Goal: Task Accomplishment & Management: Manage account settings

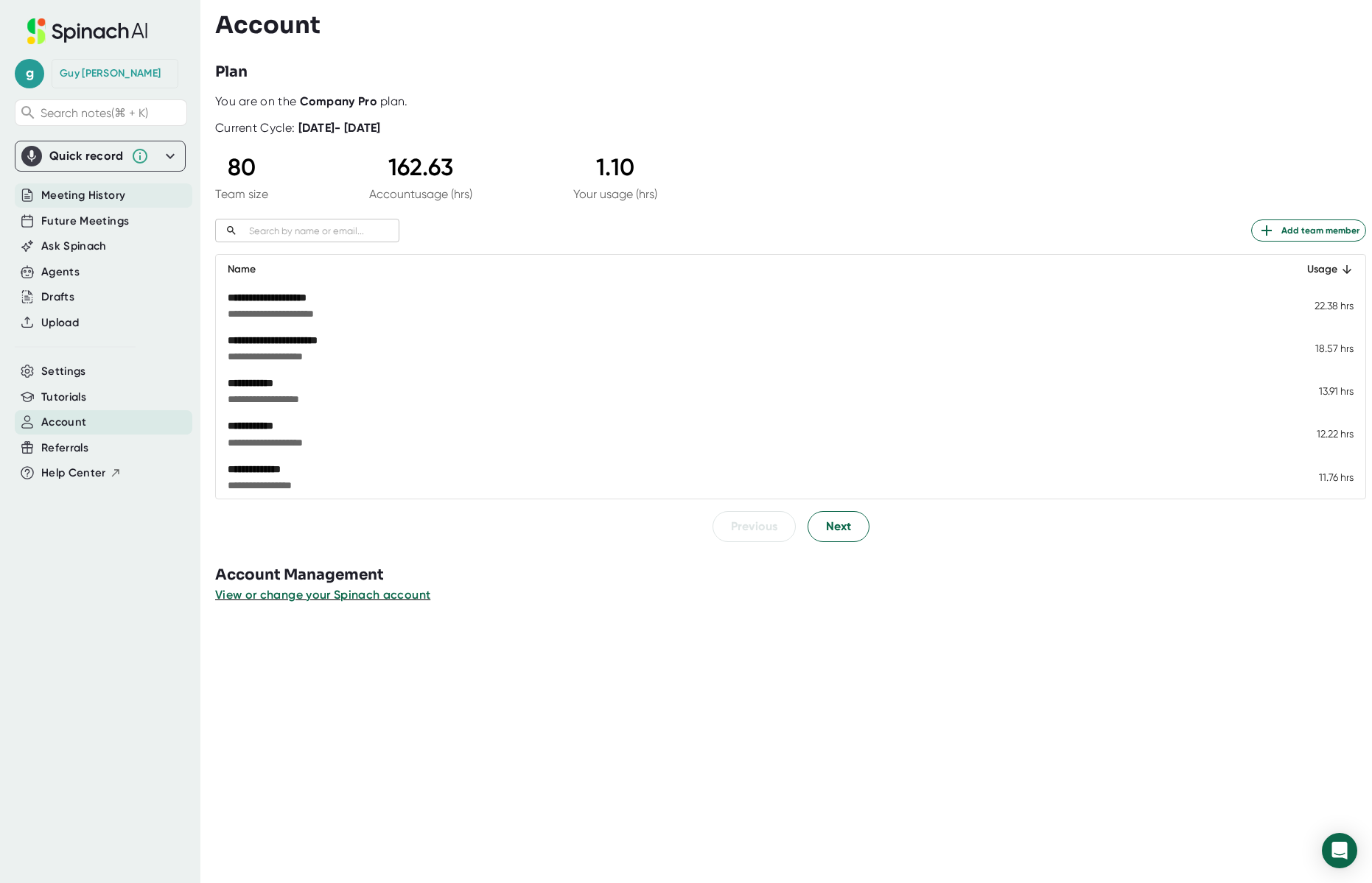
click at [95, 190] on span "Meeting History" at bounding box center [83, 196] width 84 height 17
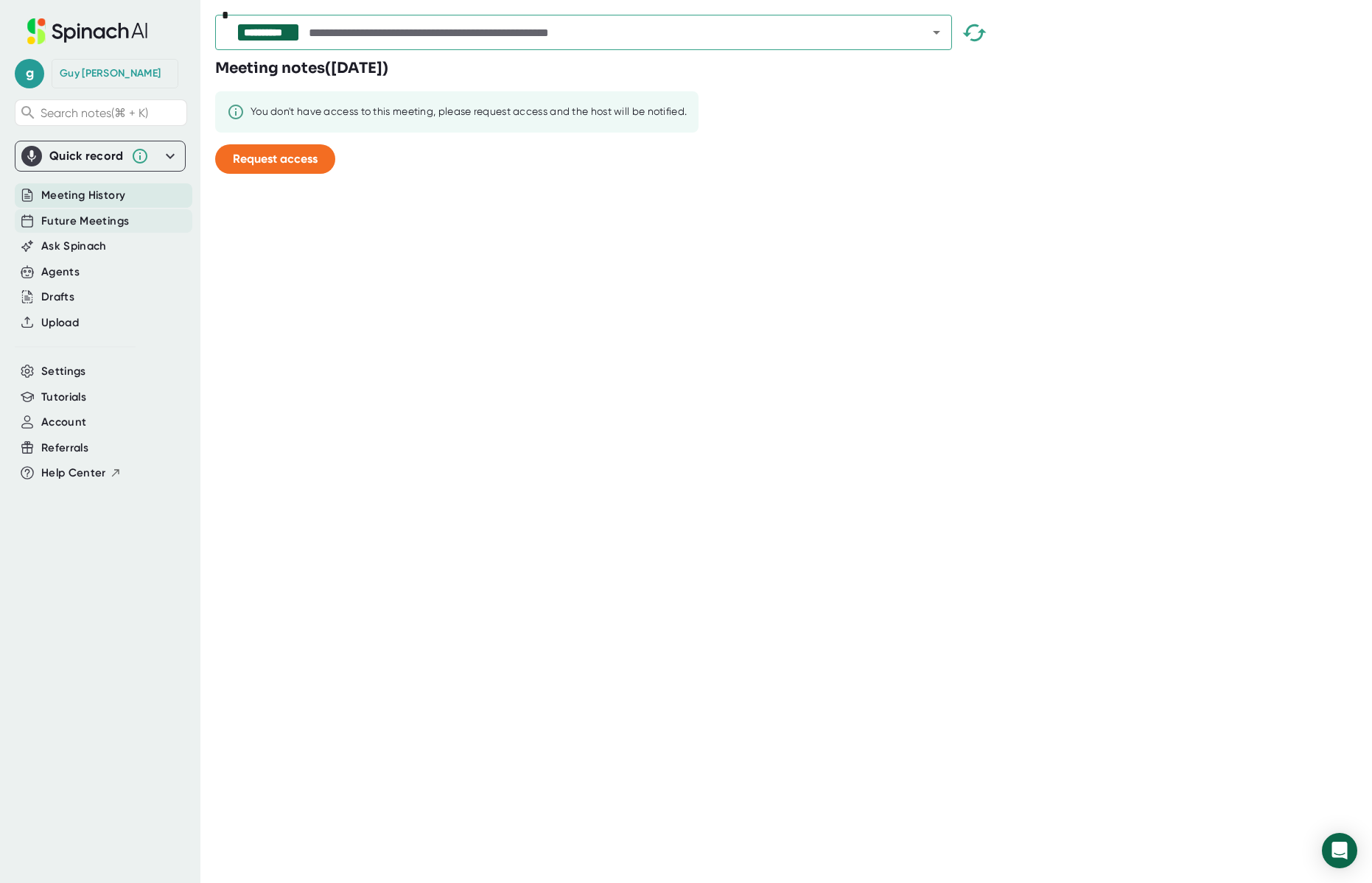
click at [96, 210] on div "Future Meetings" at bounding box center [104, 221] width 178 height 24
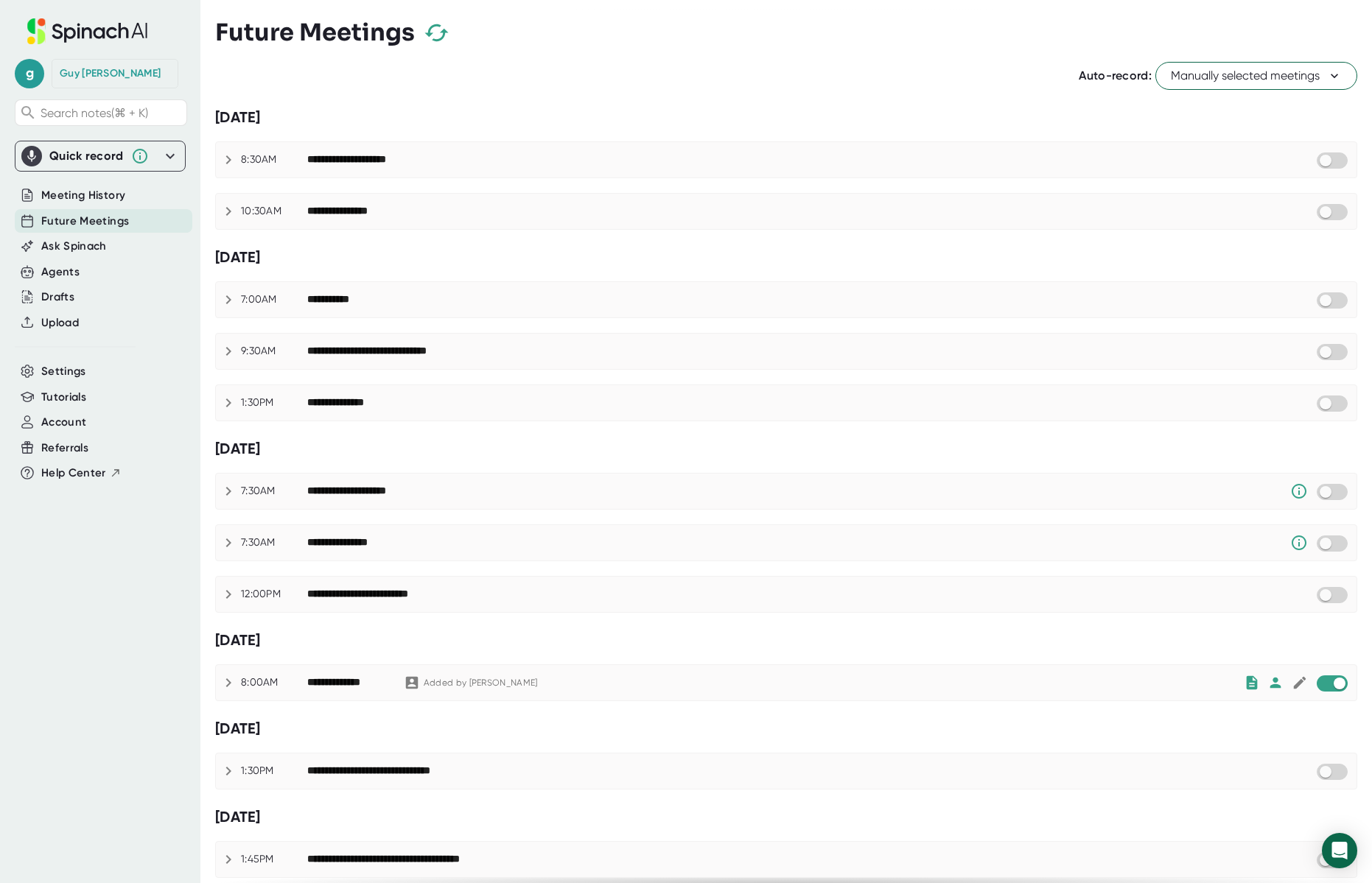
click at [1260, 71] on span "Manually selected meetings" at bounding box center [1255, 76] width 171 height 18
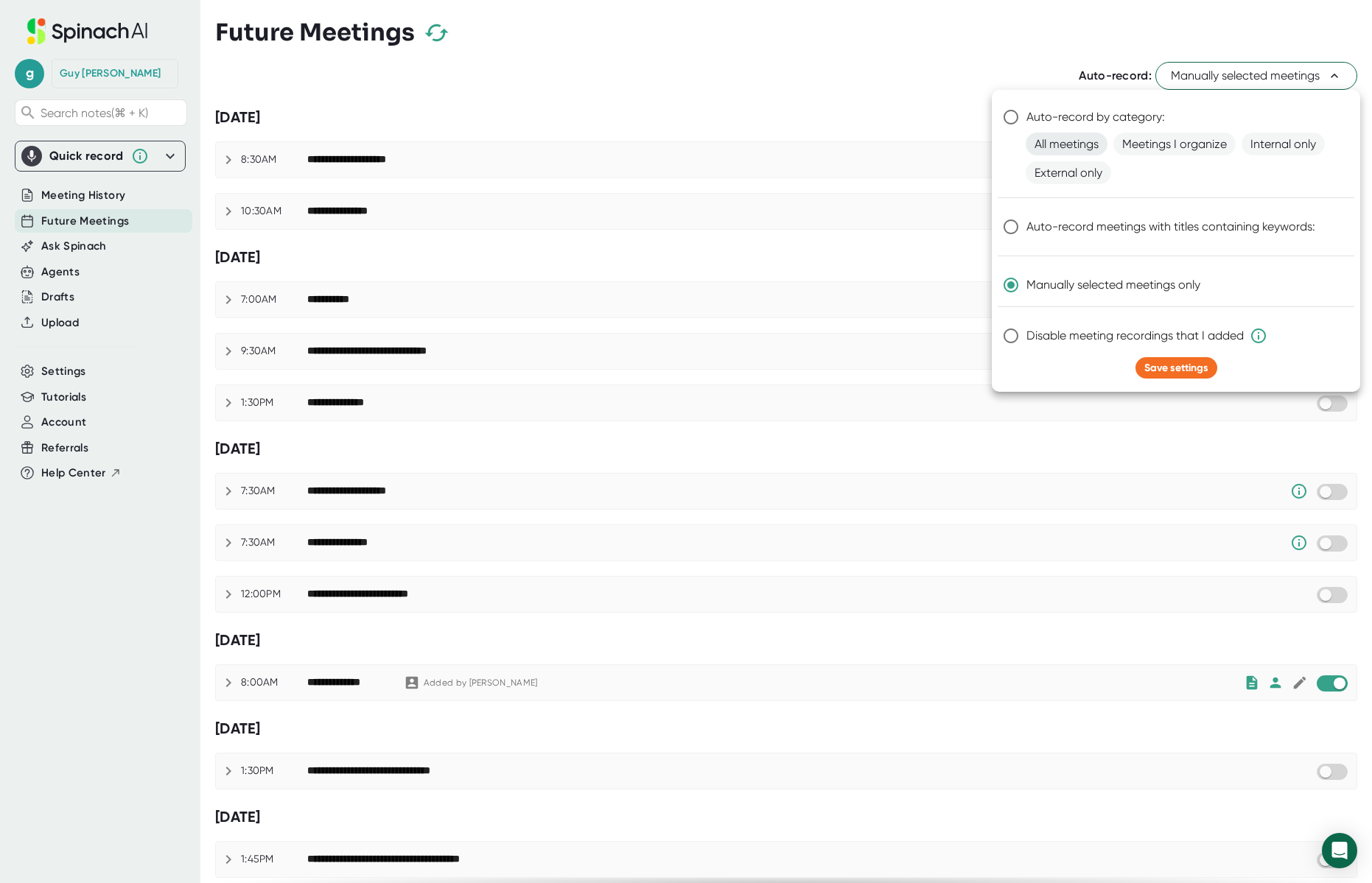
click at [1071, 141] on span "All meetings" at bounding box center [1067, 144] width 82 height 23
radio input "true"
click at [1176, 376] on button "Save settings" at bounding box center [1176, 367] width 82 height 21
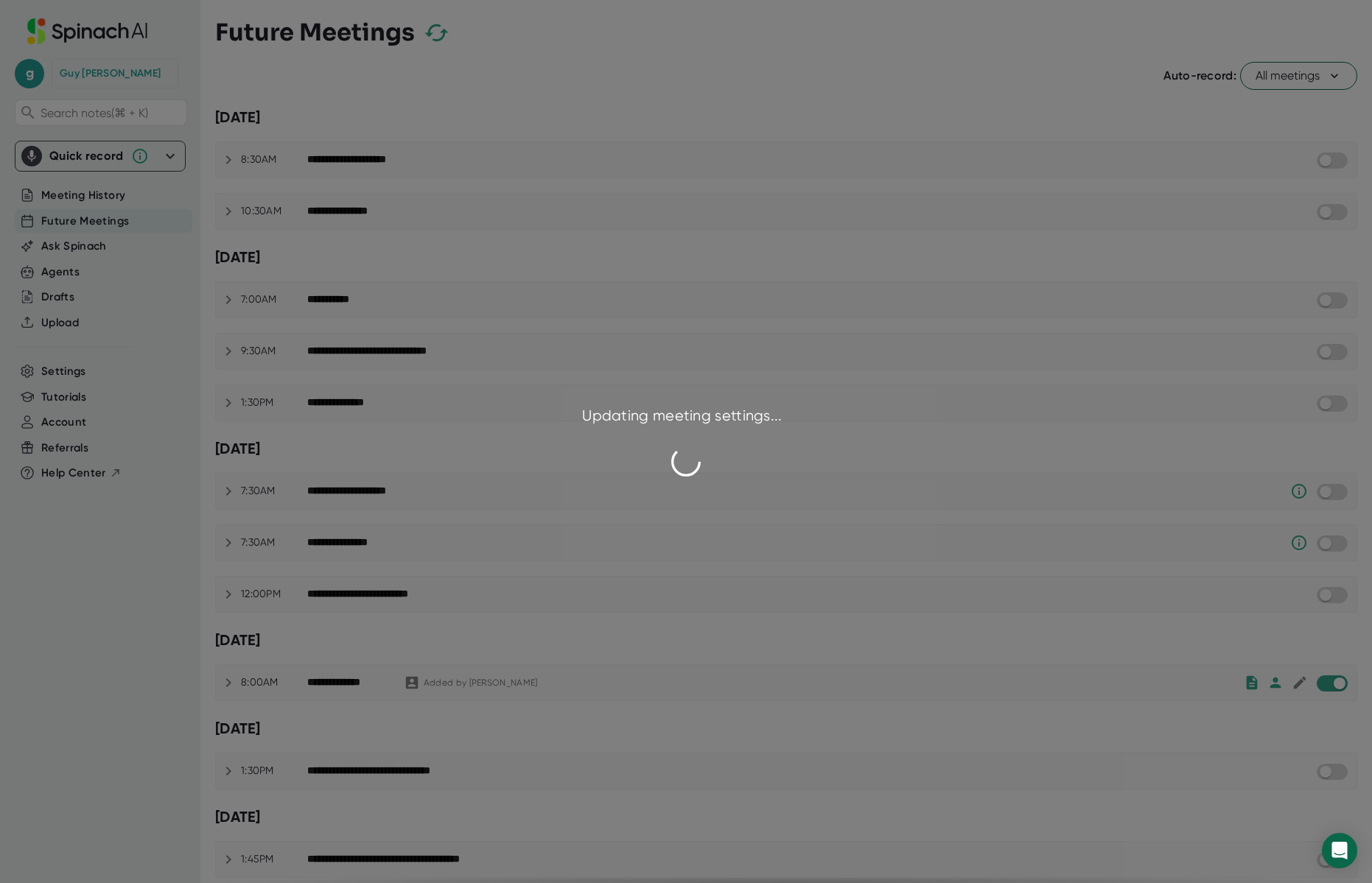
checkbox input "true"
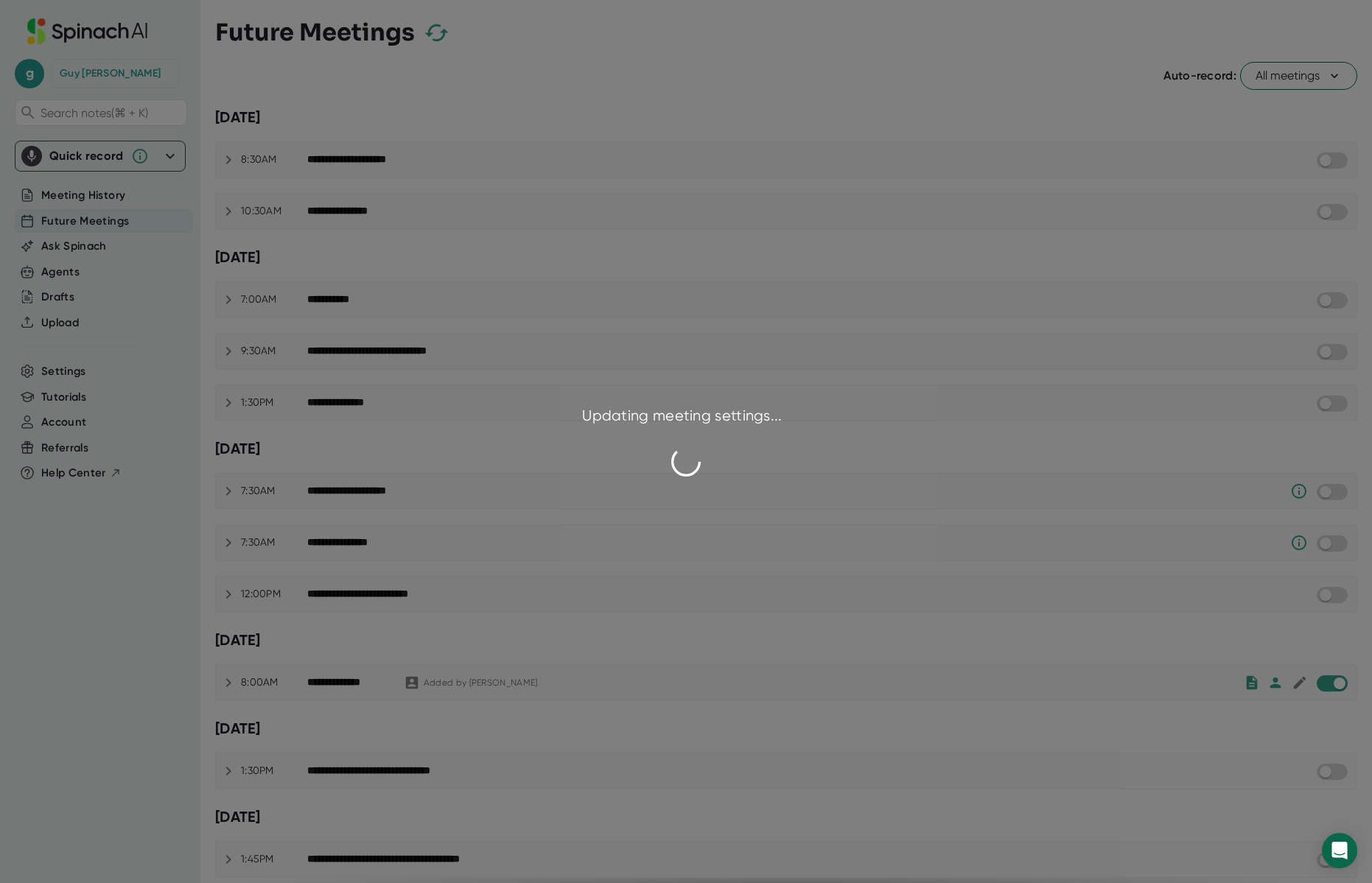
checkbox input "true"
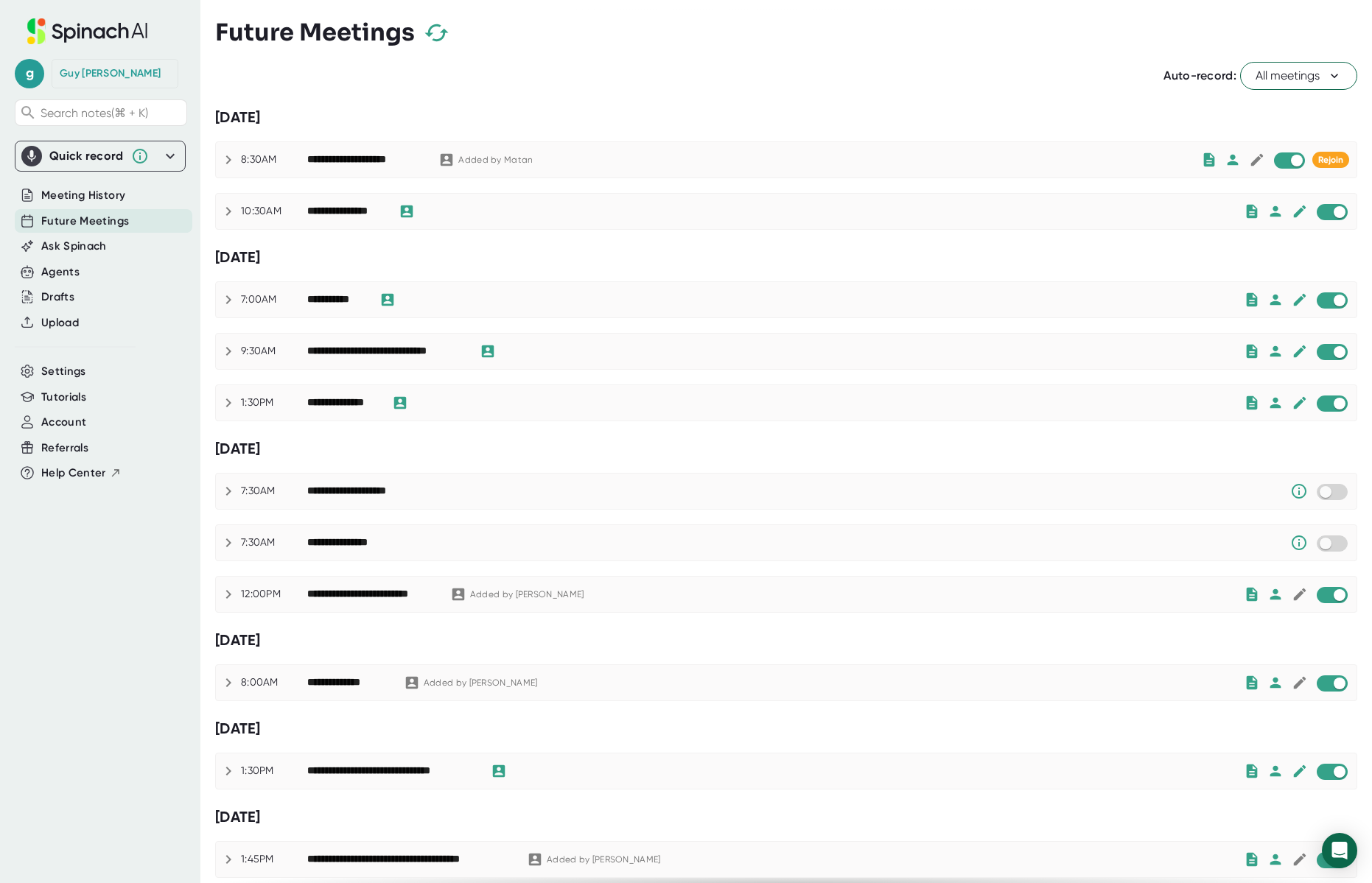
click at [1270, 71] on span "All meetings" at bounding box center [1298, 76] width 86 height 18
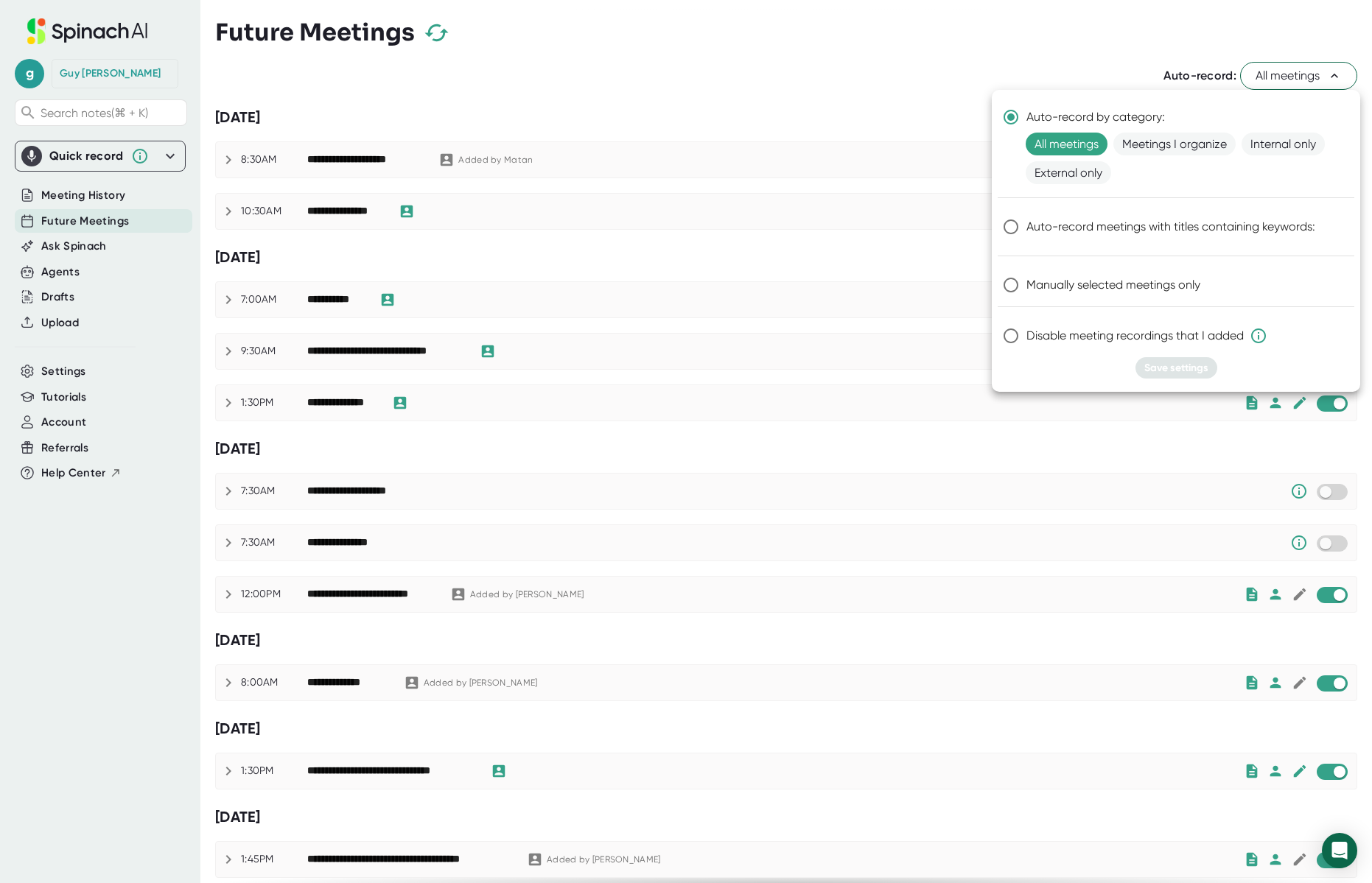
click at [1012, 76] on div at bounding box center [686, 441] width 1372 height 883
